Goal: Task Accomplishment & Management: Manage account settings

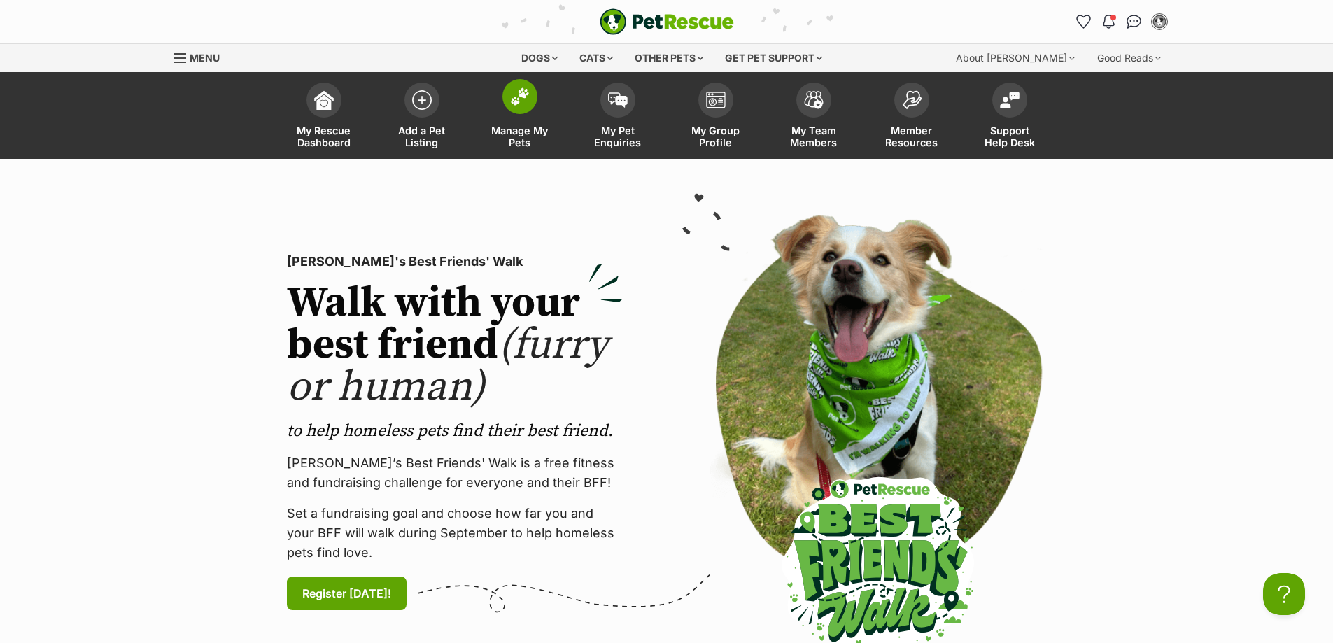
click at [514, 124] on link "Manage My Pets" at bounding box center [520, 117] width 98 height 83
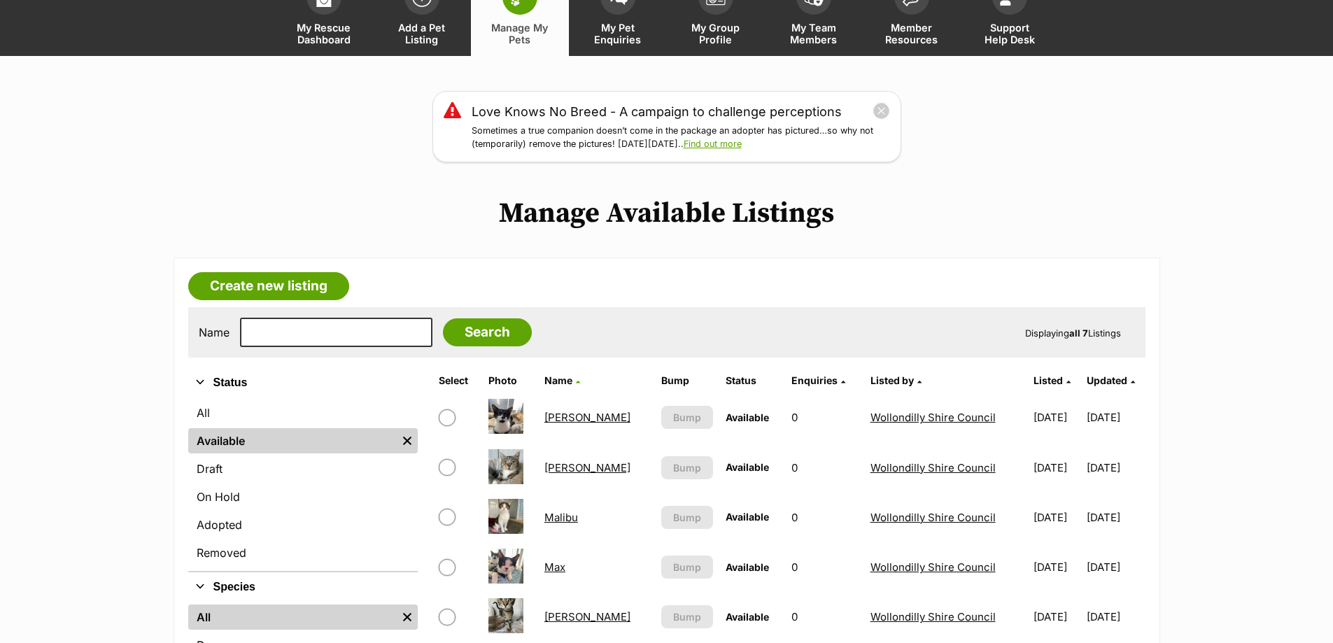
scroll to position [280, 0]
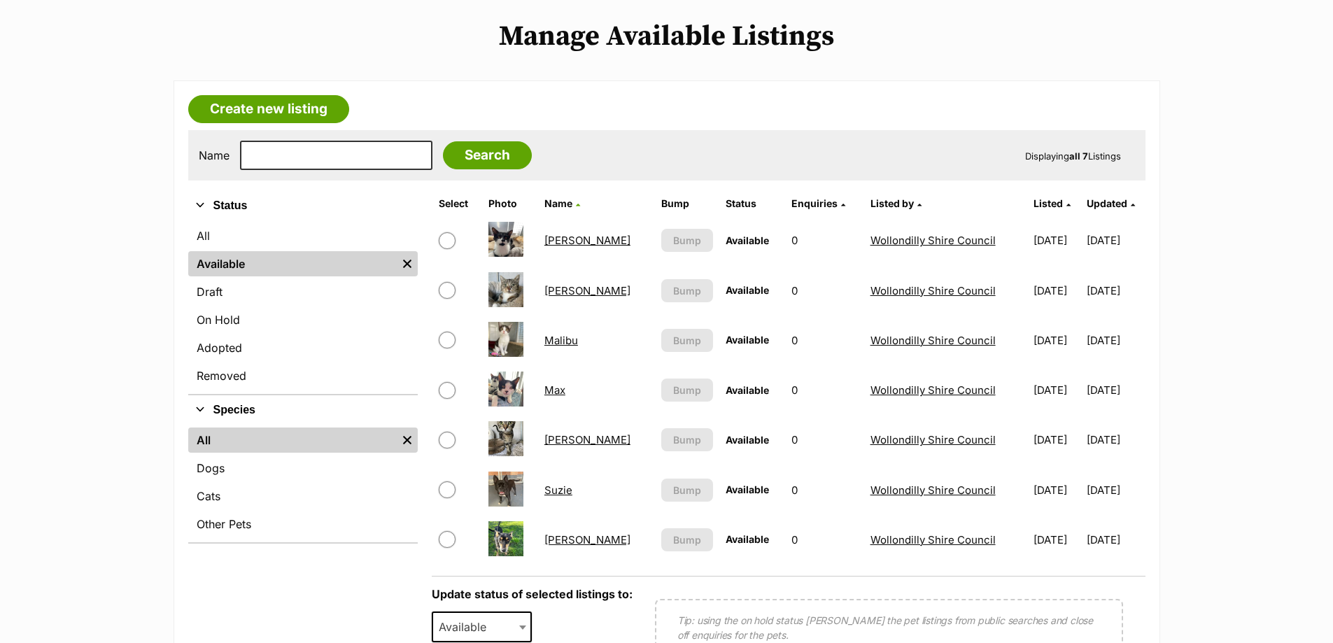
click at [565, 436] on link "Penny" at bounding box center [587, 439] width 86 height 13
